Goal: Information Seeking & Learning: Learn about a topic

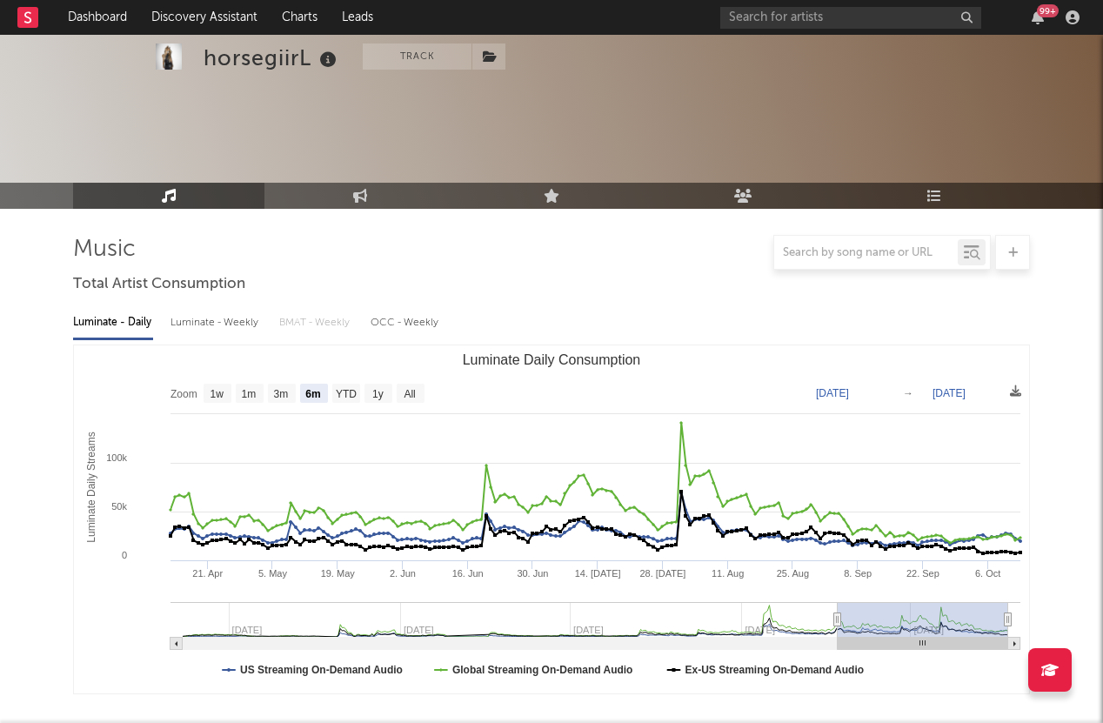
select select "6m"
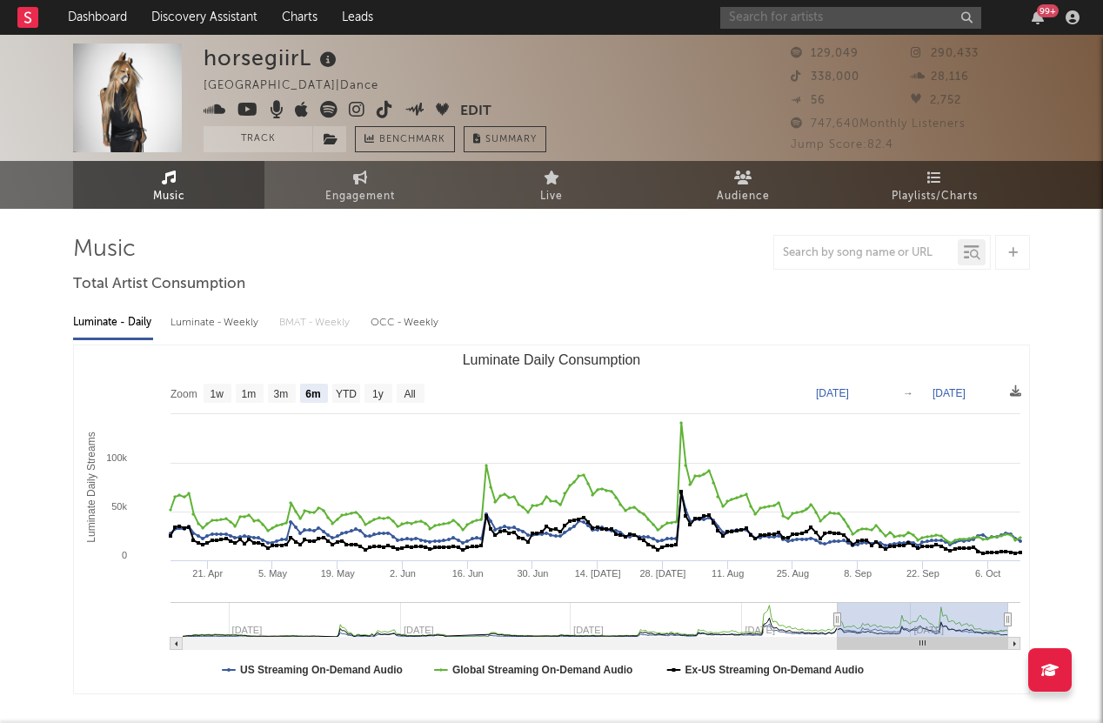
click at [767, 22] on input "text" at bounding box center [850, 18] width 261 height 22
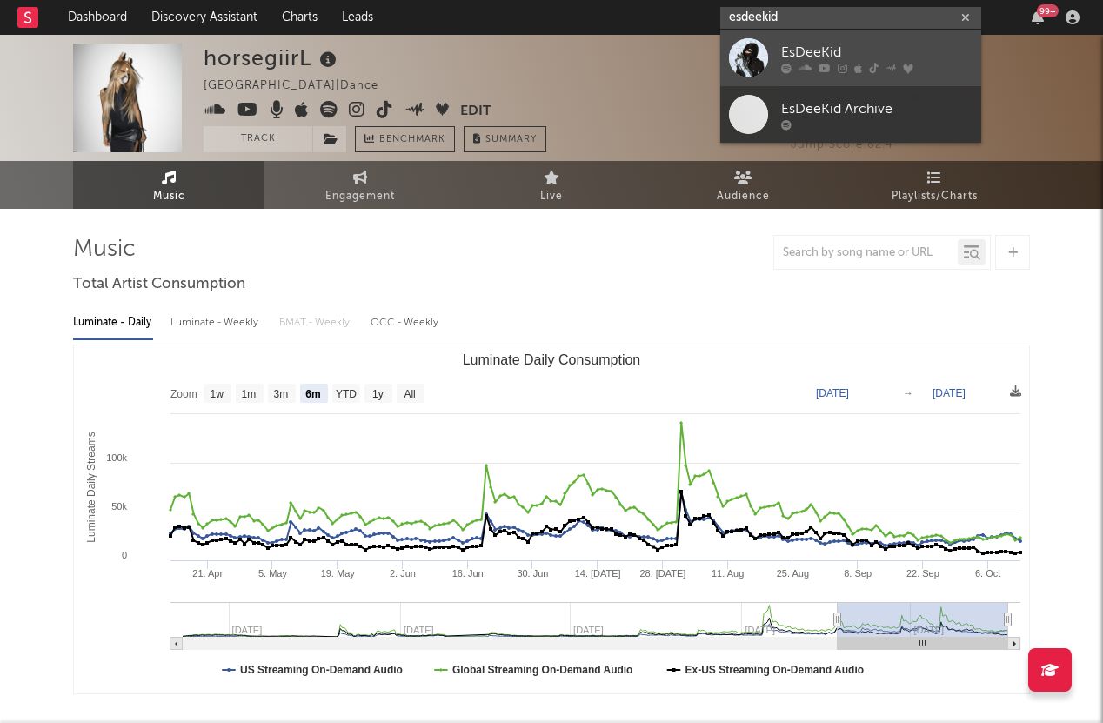
type input "esdeekid"
click at [774, 55] on link "EsDeeKid" at bounding box center [850, 58] width 261 height 57
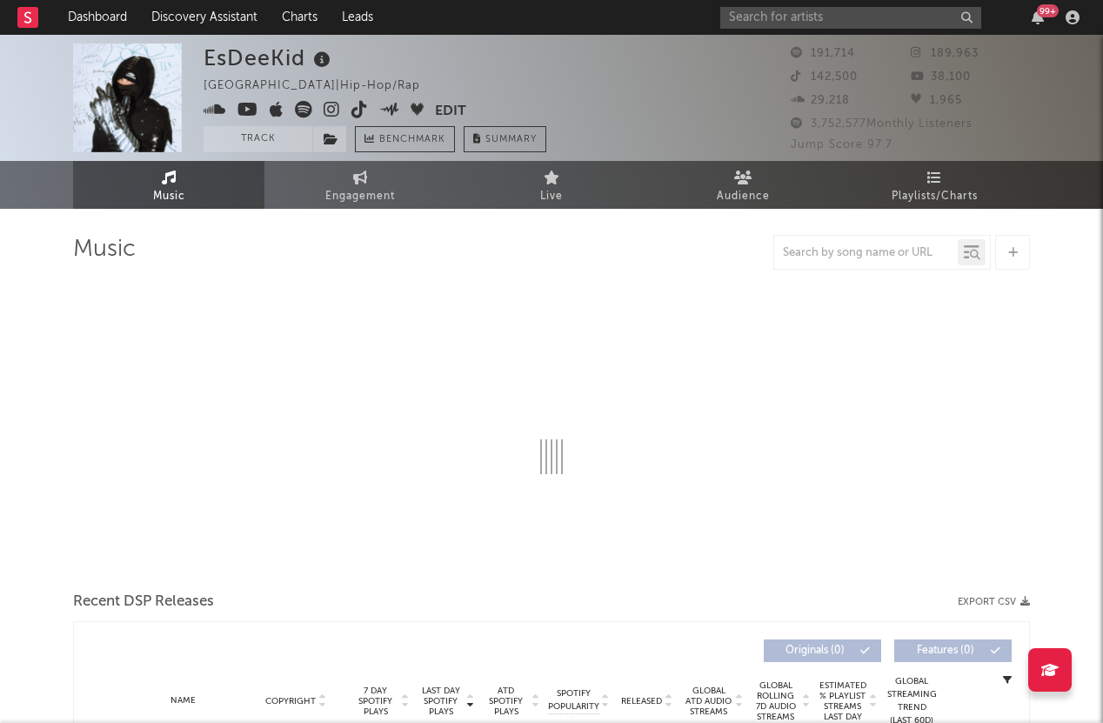
select select "6m"
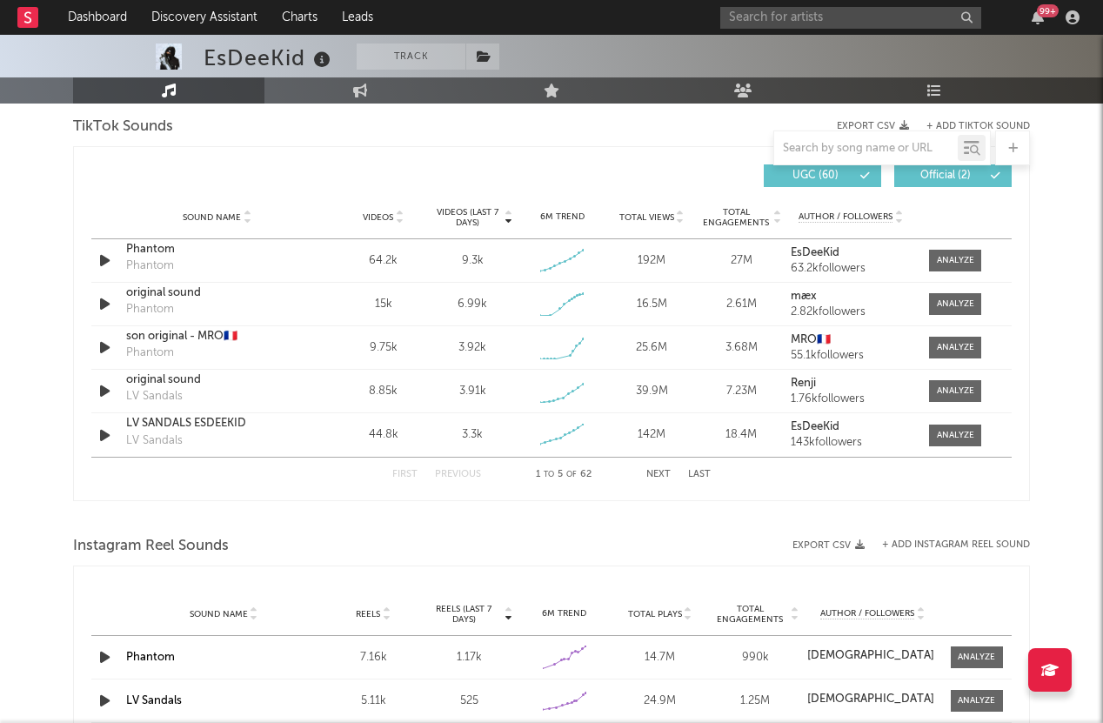
scroll to position [1171, 0]
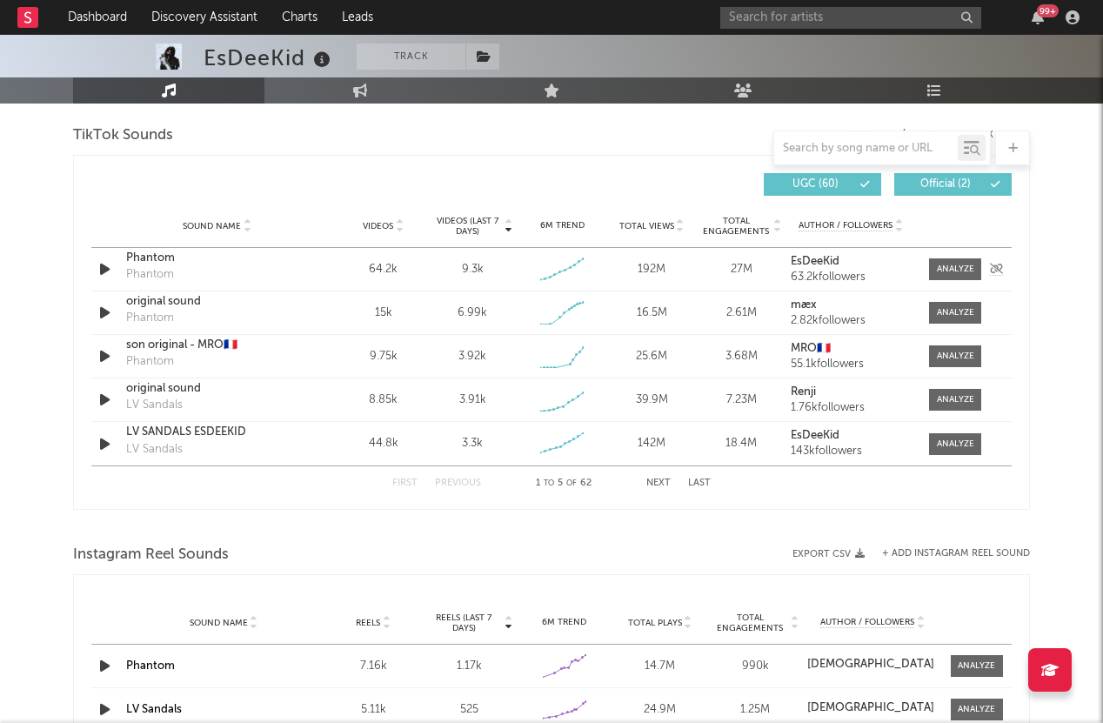
click at [381, 270] on div "64.2k" at bounding box center [383, 269] width 81 height 17
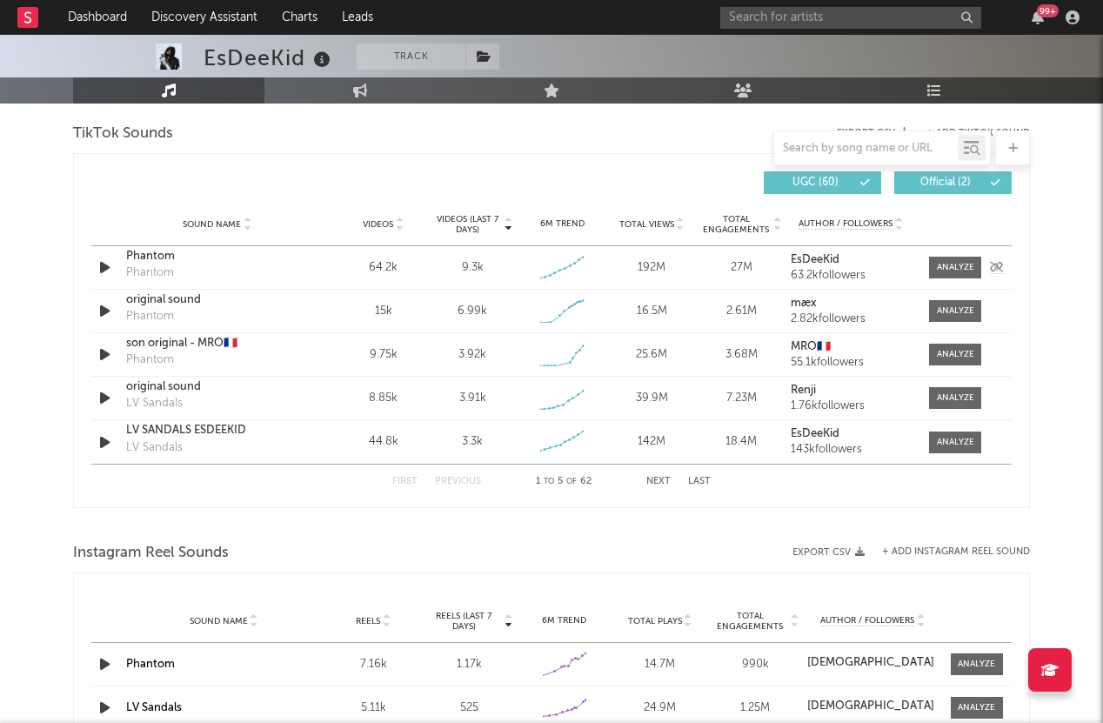
click at [946, 254] on div "Sound Name Phantom Phantom Videos 64.2k Videos (last 7 days) 9.3k Weekly Growth…" at bounding box center [551, 267] width 921 height 43
click at [947, 258] on span at bounding box center [955, 268] width 52 height 22
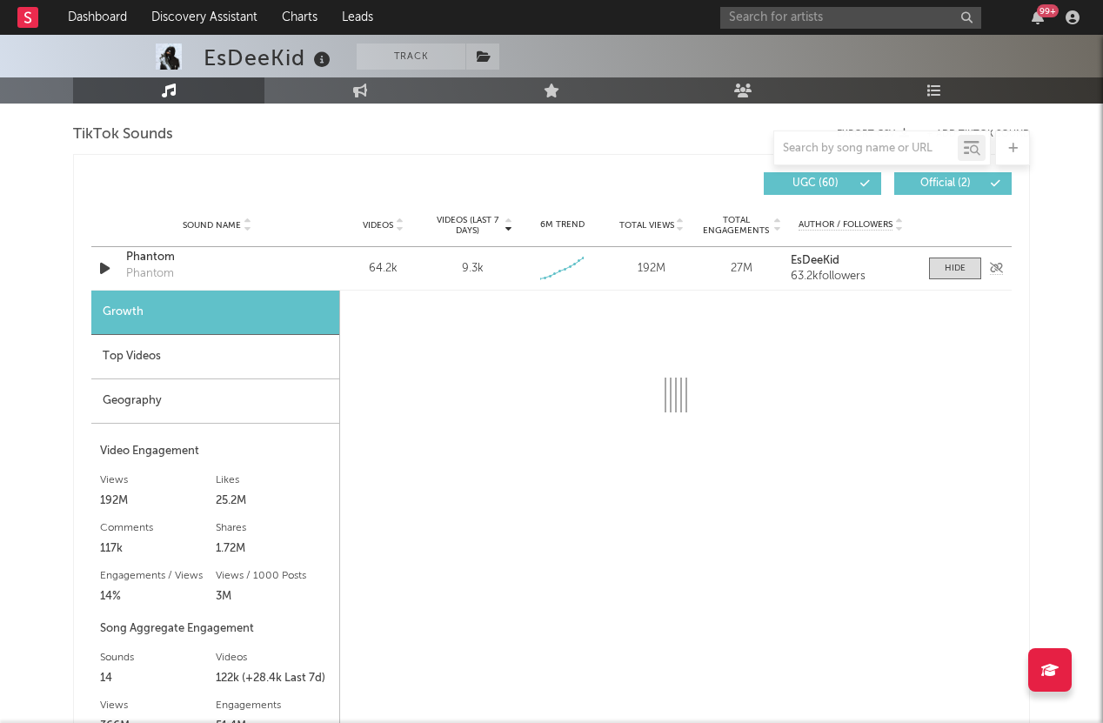
select select "6m"
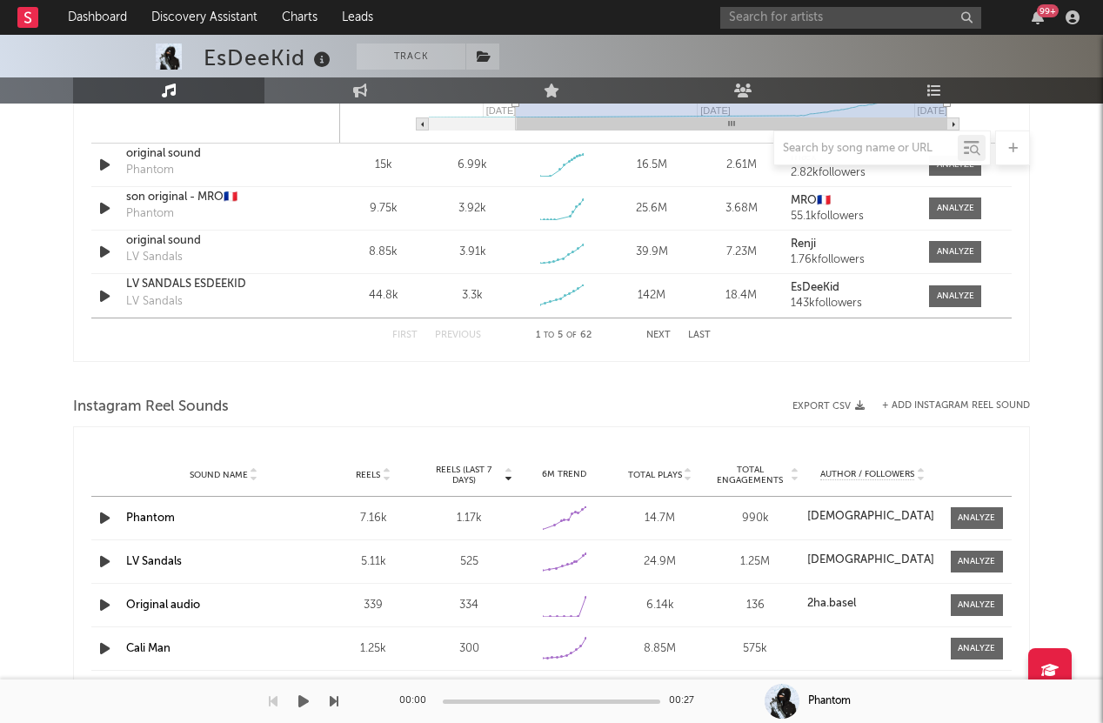
scroll to position [1801, 0]
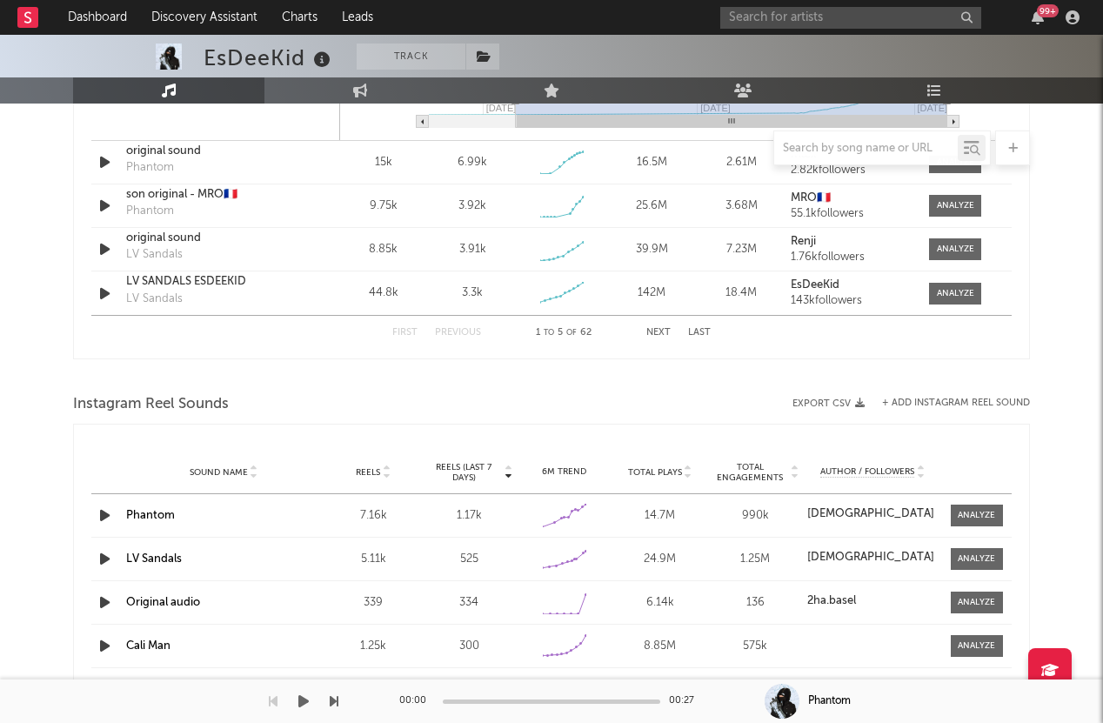
click at [462, 517] on div "1.17k" at bounding box center [468, 515] width 87 height 17
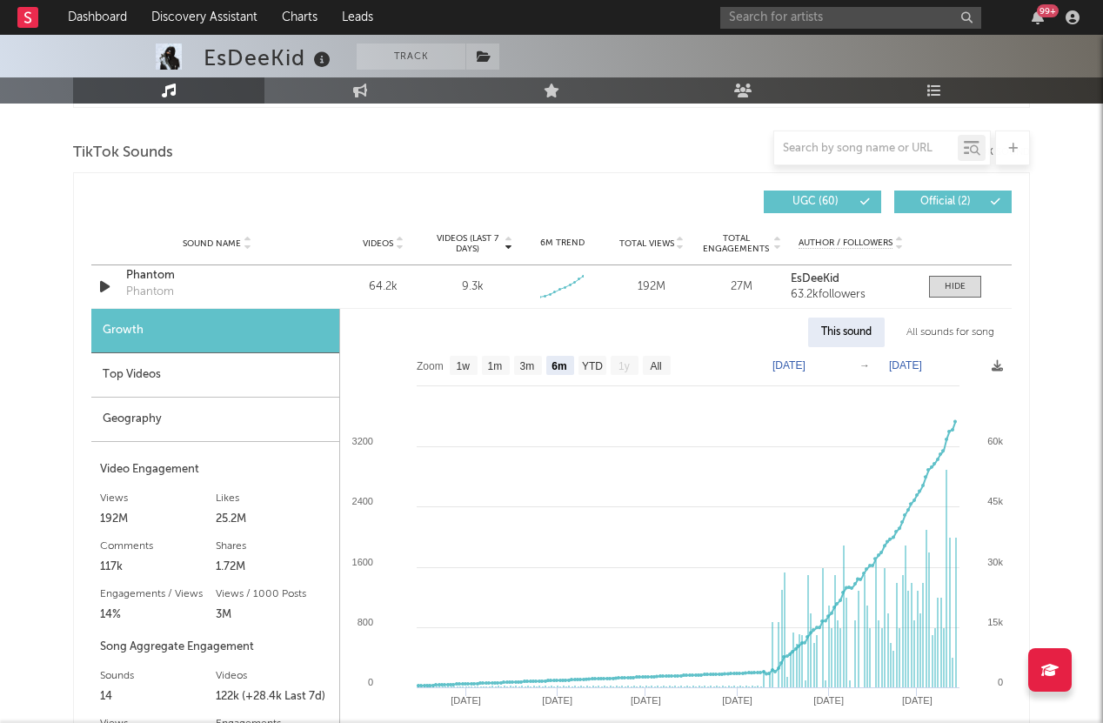
scroll to position [1151, 0]
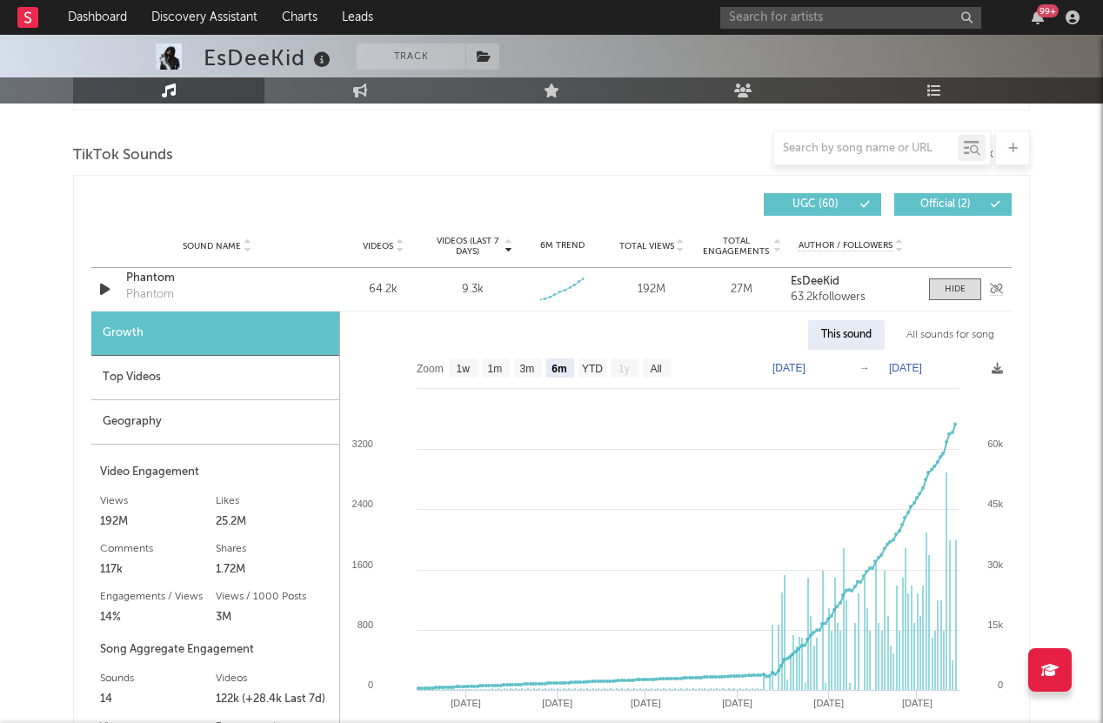
click at [469, 285] on div "9.3k" at bounding box center [473, 289] width 22 height 17
click at [265, 161] on div at bounding box center [551, 148] width 957 height 35
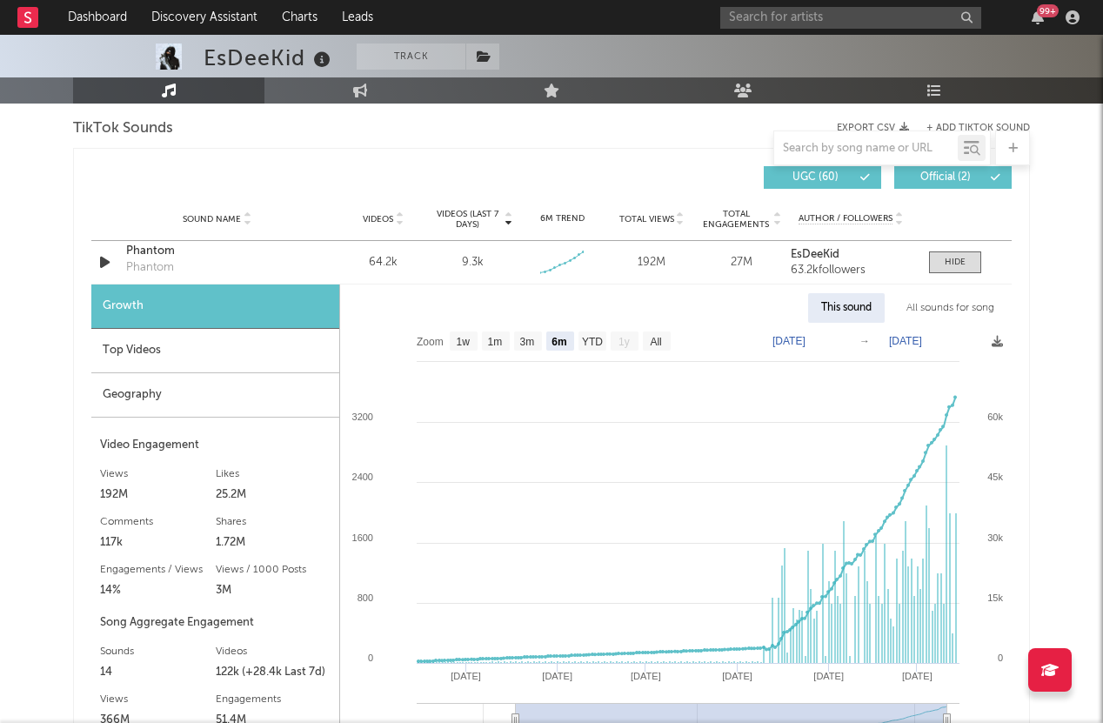
scroll to position [1175, 0]
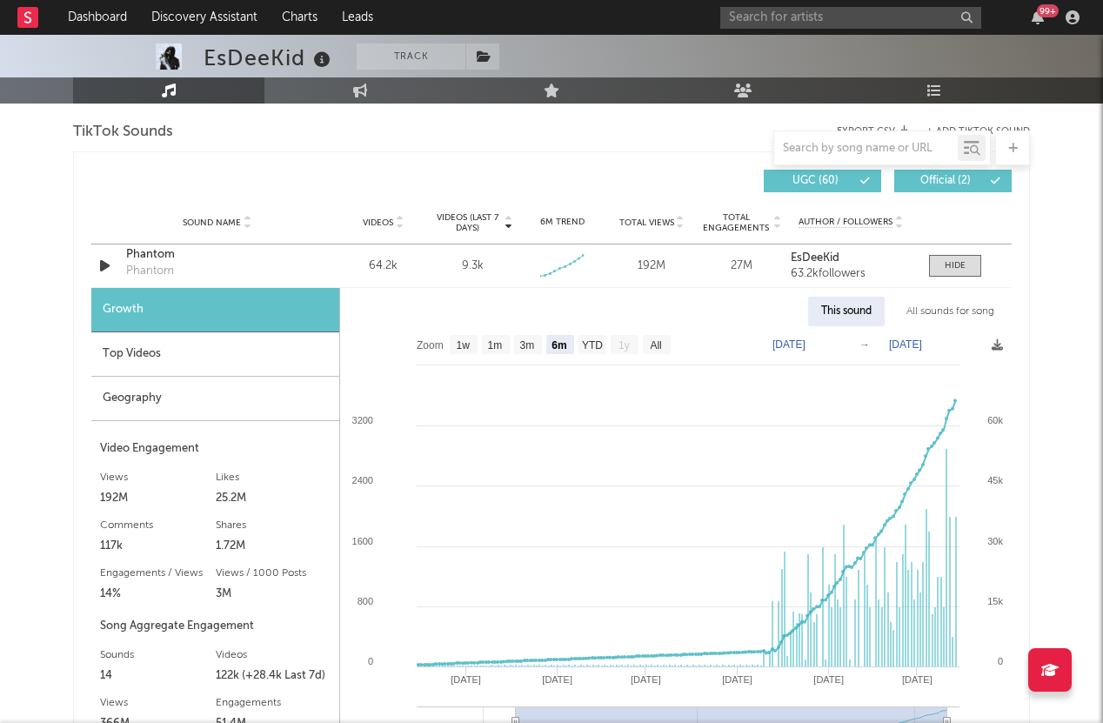
click at [47, 198] on div "EsDeeKid Track [GEOGRAPHIC_DATA] | Hip-Hop/Rap Edit Track Benchmark Summary 191…" at bounding box center [551, 414] width 1103 height 3108
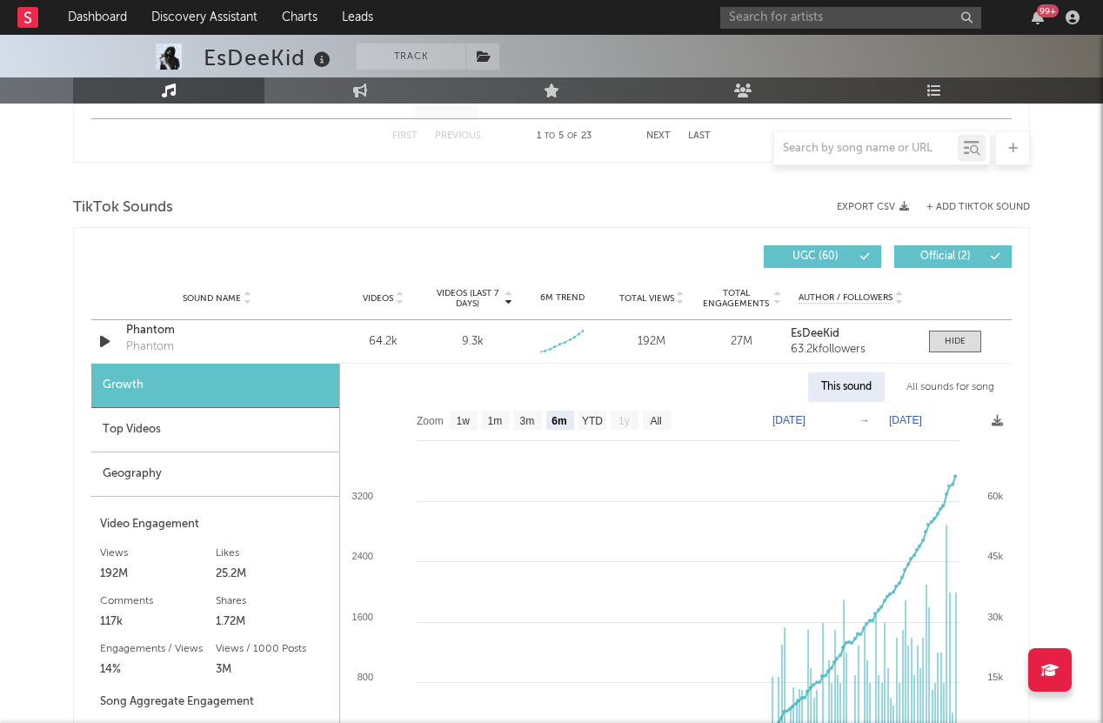
scroll to position [1113, 0]
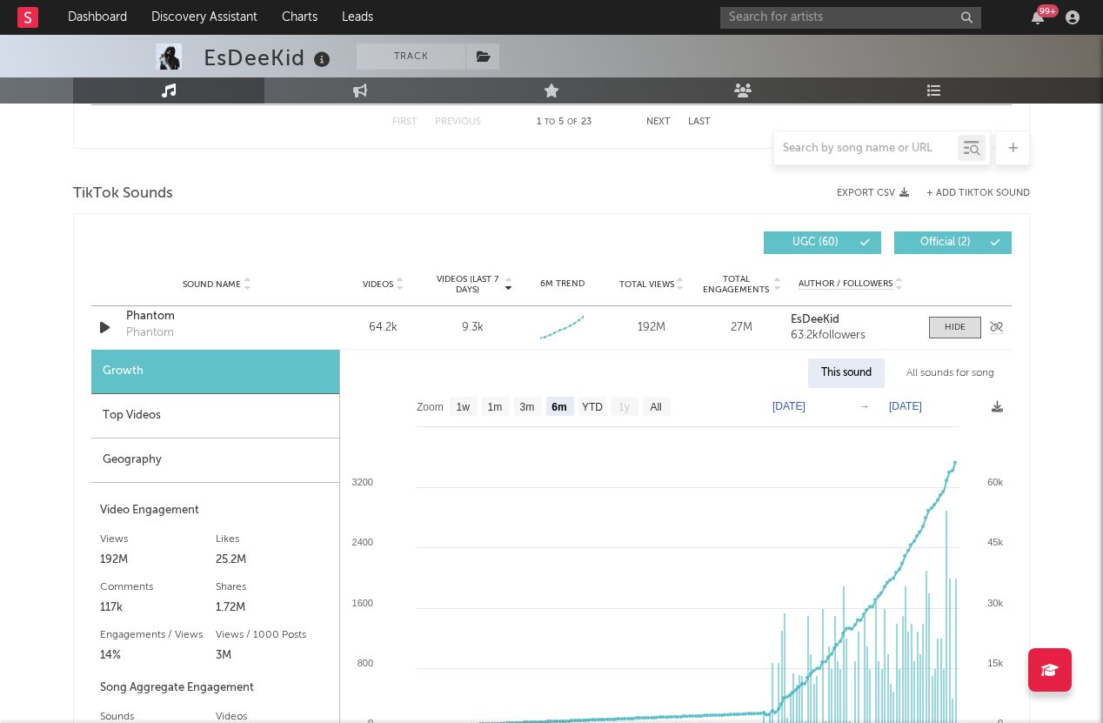
click at [471, 328] on div "9.3k" at bounding box center [473, 327] width 22 height 17
copy div "9.3k"
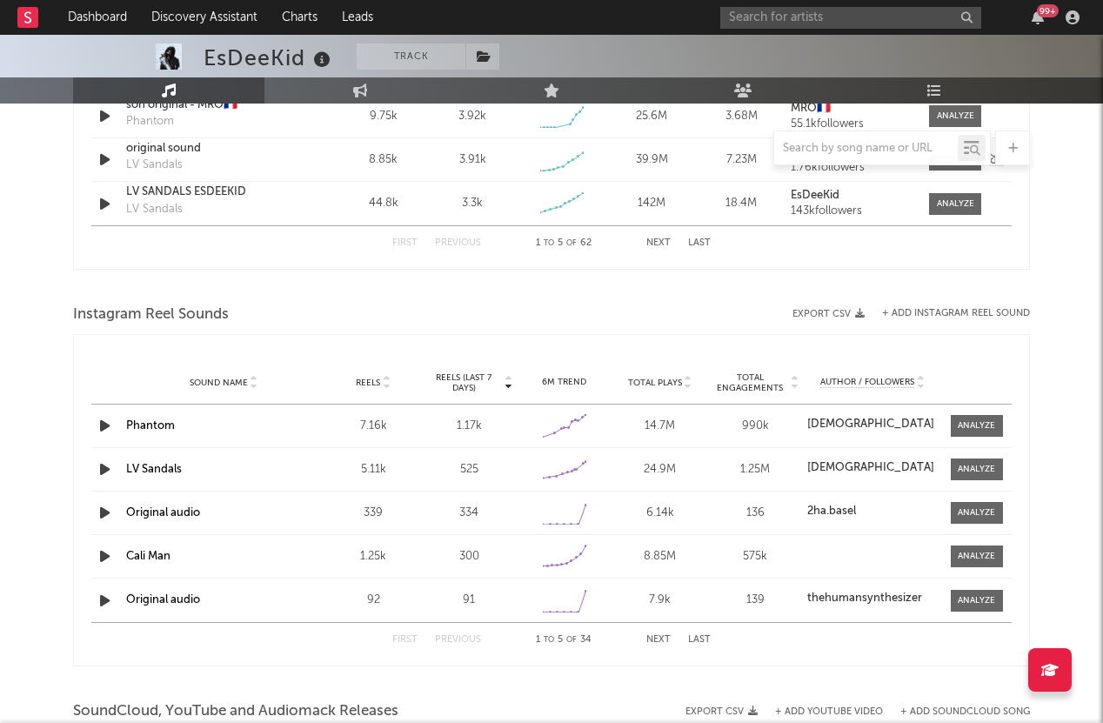
scroll to position [1912, 0]
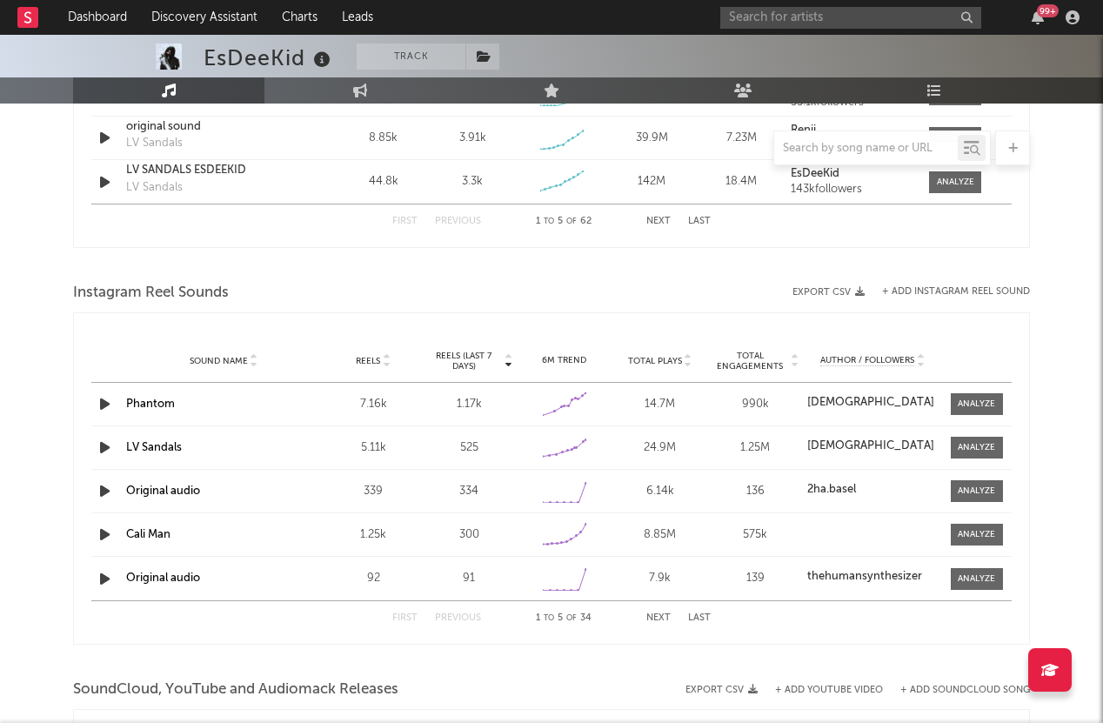
click at [466, 400] on div "1.17k" at bounding box center [468, 404] width 87 height 17
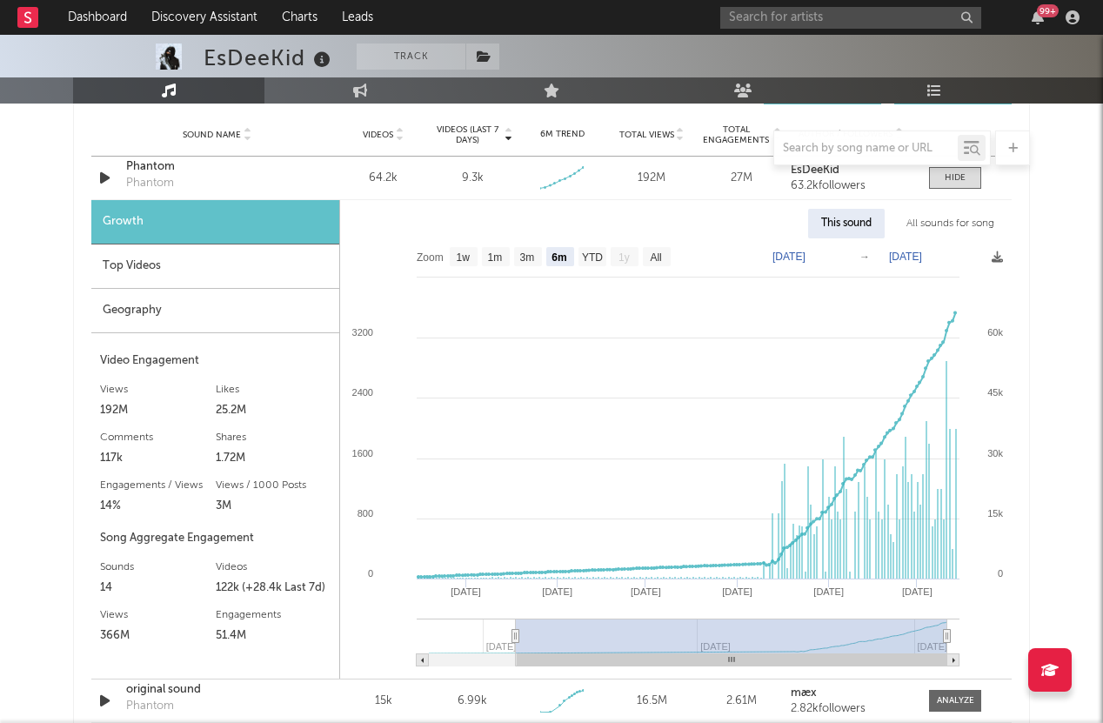
scroll to position [1218, 0]
